Goal: Navigation & Orientation: Find specific page/section

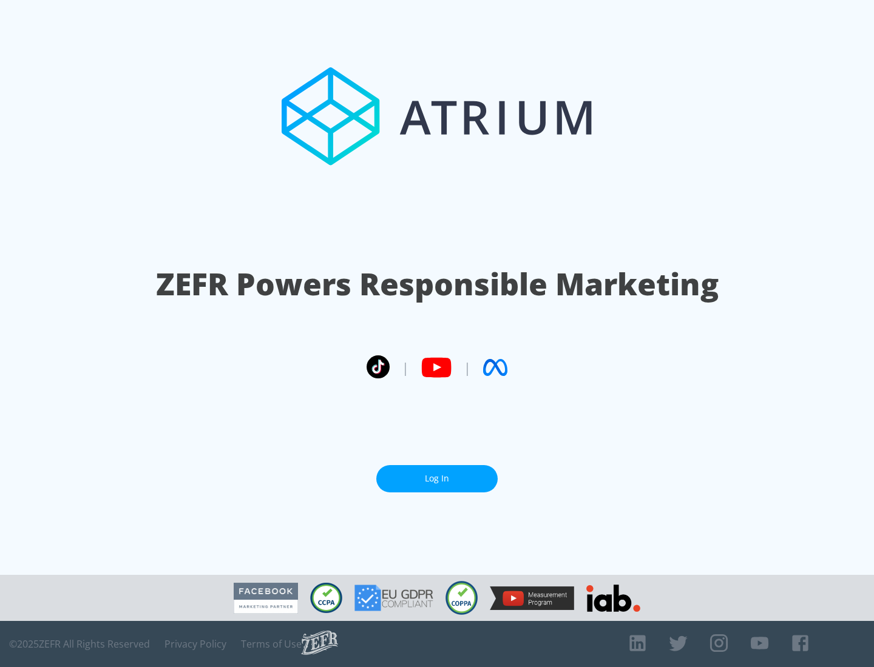
click at [437, 474] on link "Log In" at bounding box center [436, 478] width 121 height 27
